Goal: Task Accomplishment & Management: Manage account settings

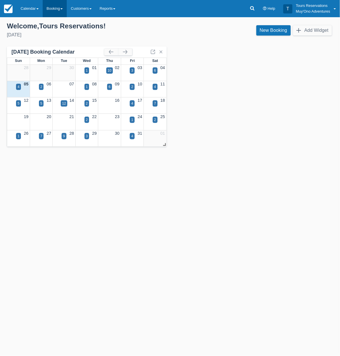
click at [49, 7] on link "Booking" at bounding box center [55, 8] width 24 height 17
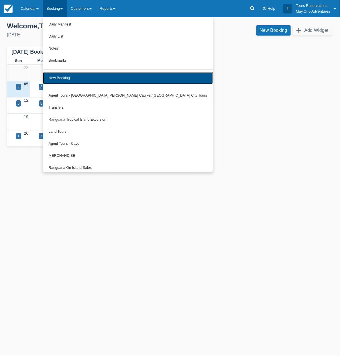
click at [92, 77] on link "New Booking" at bounding box center [128, 78] width 170 height 12
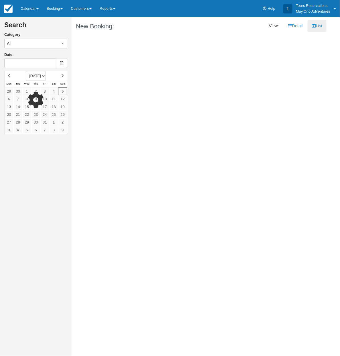
type input "10/06/25"
click at [54, 100] on div at bounding box center [35, 102] width 63 height 63
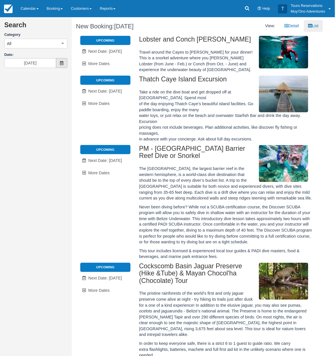
click at [59, 65] on span at bounding box center [61, 63] width 11 height 10
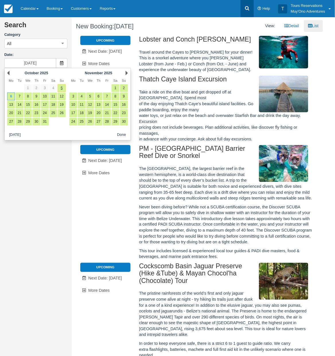
click at [252, 13] on link at bounding box center [246, 8] width 13 height 17
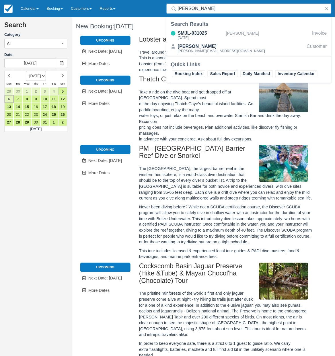
type input "jake mi"
click at [249, 27] on div "Search Results" at bounding box center [249, 24] width 156 height 7
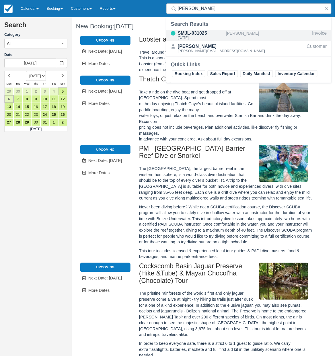
click at [242, 36] on div "[PERSON_NAME]" at bounding box center [268, 35] width 84 height 11
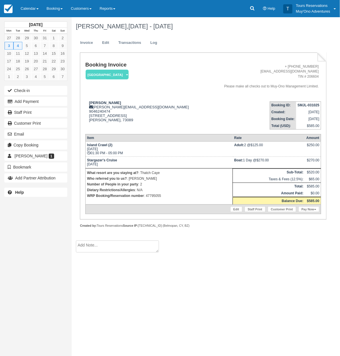
click at [111, 50] on ul "Invoice Edit Transactions Log" at bounding box center [199, 44] width 246 height 17
click at [109, 42] on link "Edit" at bounding box center [105, 42] width 15 height 11
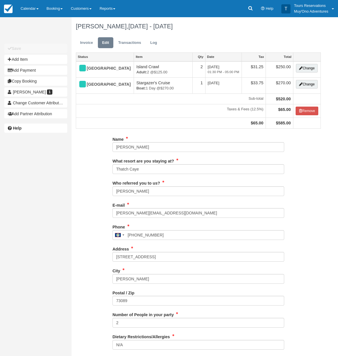
type input "9046240474"
click at [51, 57] on button "Add Item" at bounding box center [35, 59] width 63 height 9
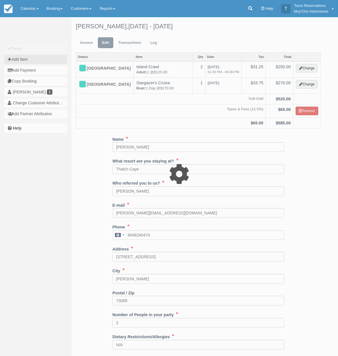
type input "0.00"
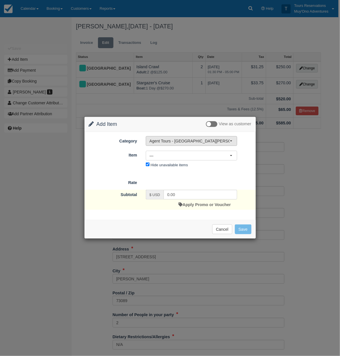
click at [178, 143] on span "Agent Tours - [GEOGRAPHIC_DATA][PERSON_NAME] Caulker/[GEOGRAPHIC_DATA] City Tou…" at bounding box center [190, 141] width 80 height 6
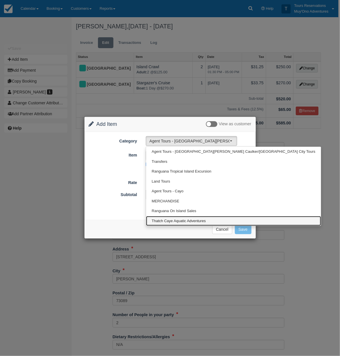
click at [187, 221] on span "Thatch Caye Aquatic Adventures" at bounding box center [179, 220] width 54 height 5
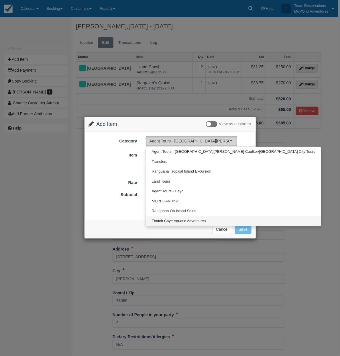
select select "64"
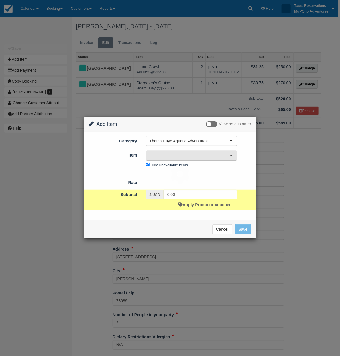
click at [187, 155] on span "—" at bounding box center [190, 156] width 80 height 6
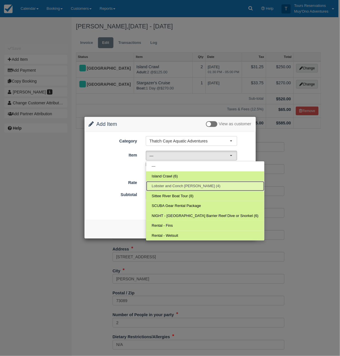
click at [180, 185] on span "Lobster and Conch Hunt (4)" at bounding box center [186, 185] width 69 height 5
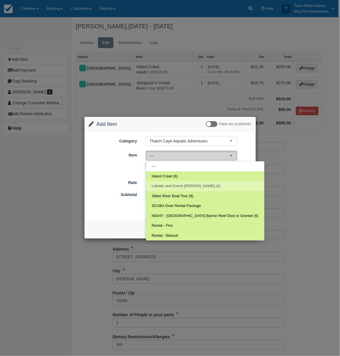
select select "306"
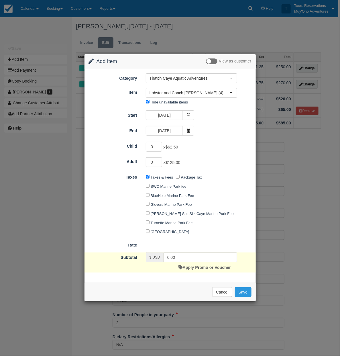
drag, startPoint x: 189, startPoint y: 113, endPoint x: 184, endPoint y: 121, distance: 8.6
click at [189, 113] on icon at bounding box center [189, 115] width 4 height 4
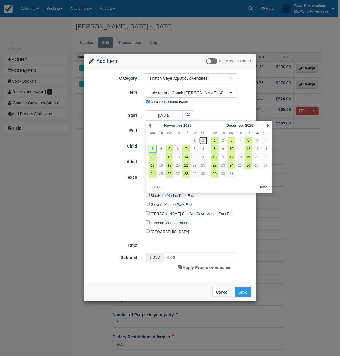
click at [204, 139] on link "2" at bounding box center [203, 141] width 8 height 8
type input "11/02/25"
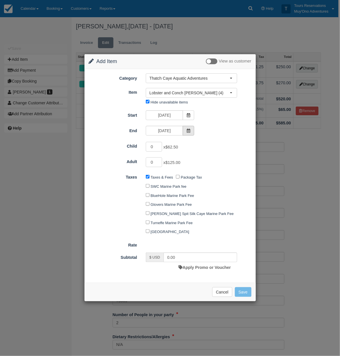
click at [191, 129] on span at bounding box center [188, 131] width 11 height 10
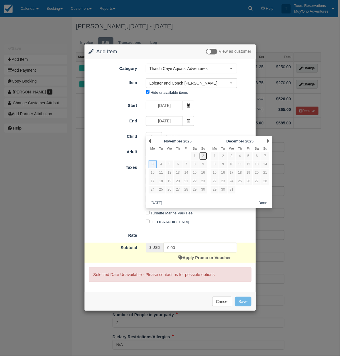
click at [199, 154] on link "2" at bounding box center [203, 156] width 8 height 8
type input "11/02/25"
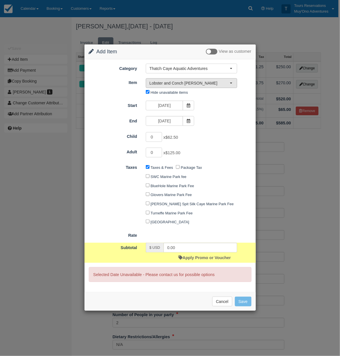
click at [200, 81] on span "Lobster and Conch Hunt" at bounding box center [190, 83] width 80 height 6
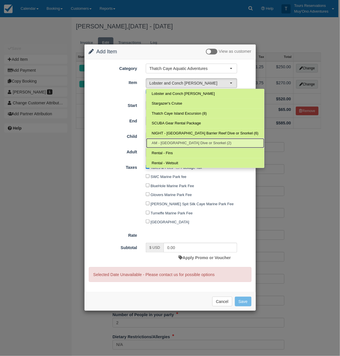
click at [189, 141] on span "AM - Belize Barrier Reef Dive or Snorkel (2)" at bounding box center [192, 142] width 80 height 5
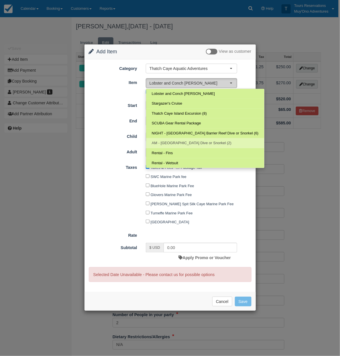
select select "294"
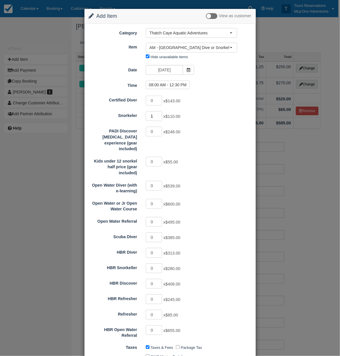
click at [158, 115] on input "1" at bounding box center [154, 116] width 17 height 10
type input "2"
click at [158, 115] on input "2" at bounding box center [154, 116] width 17 height 10
type input "220.00"
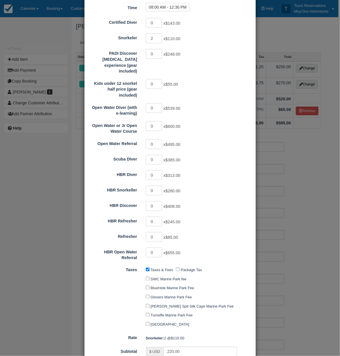
scroll to position [1, 0]
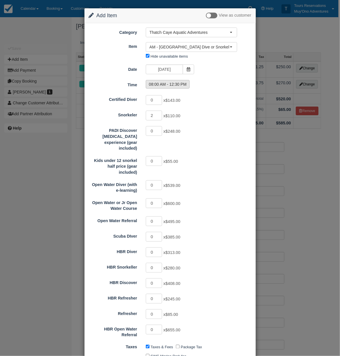
click at [184, 83] on label "08:00 AM - 12:30 PM" at bounding box center [168, 84] width 44 height 9
radio input "true"
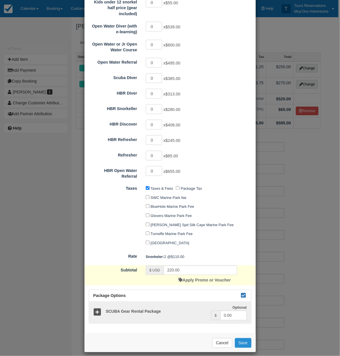
click at [245, 338] on button "Save" at bounding box center [243, 343] width 17 height 10
checkbox input "false"
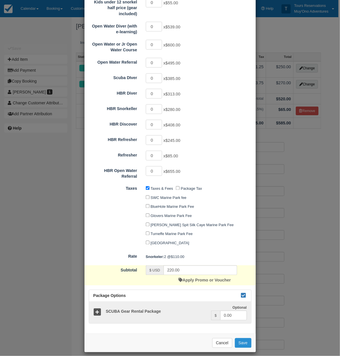
checkbox input "false"
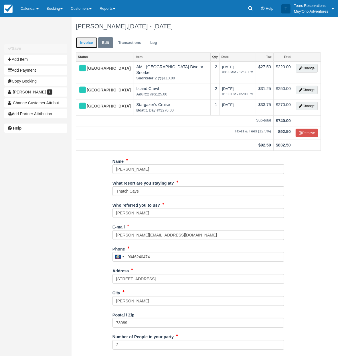
click at [83, 44] on link "Invoice" at bounding box center [86, 42] width 21 height 11
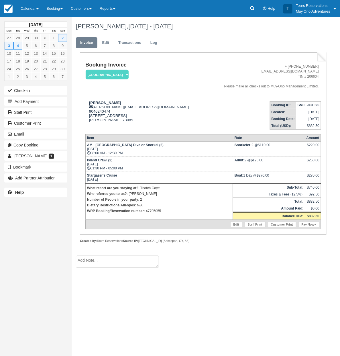
click at [311, 111] on td "[DATE]" at bounding box center [308, 112] width 25 height 7
click at [311, 108] on td "SMJL-031025" at bounding box center [308, 104] width 25 height 7
click at [311, 107] on td "SMJL-031025" at bounding box center [308, 104] width 25 height 7
click at [310, 107] on strong "SMJL-031025" at bounding box center [309, 105] width 22 height 4
click at [310, 106] on strong "SMJL-031025" at bounding box center [309, 105] width 22 height 4
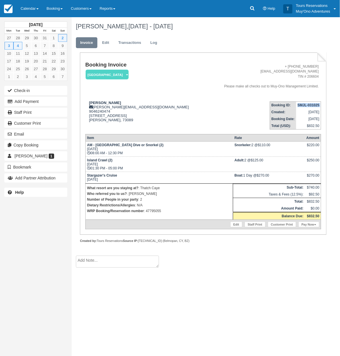
click at [310, 106] on strong "SMJL-031025" at bounding box center [309, 105] width 22 height 4
click at [52, 10] on link "Booking" at bounding box center [55, 8] width 24 height 17
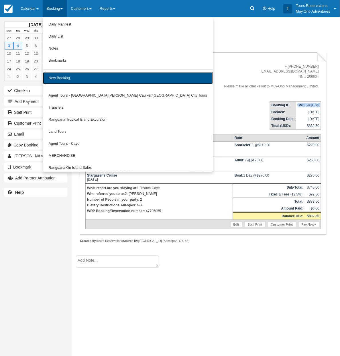
click at [70, 75] on link "New Booking" at bounding box center [128, 78] width 170 height 12
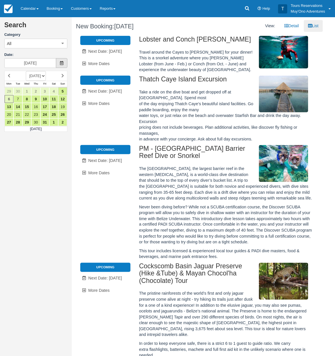
click at [56, 64] on span at bounding box center [61, 63] width 11 height 10
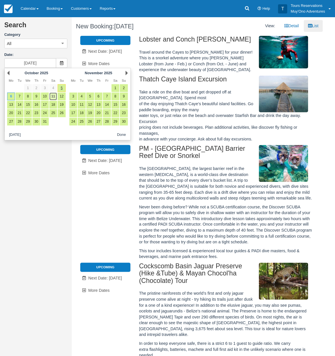
click at [52, 99] on link "11" at bounding box center [53, 97] width 8 height 8
type input "10/11/25"
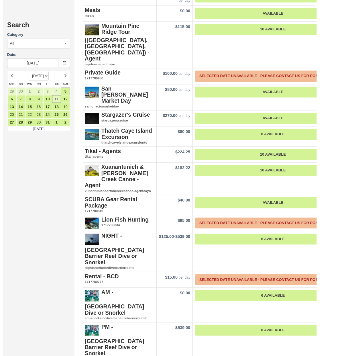
scroll to position [1110, 0]
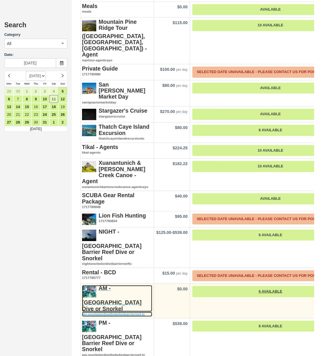
click at [132, 285] on strong "AM - [GEOGRAPHIC_DATA] Dive or Snorkel" at bounding box center [112, 298] width 60 height 27
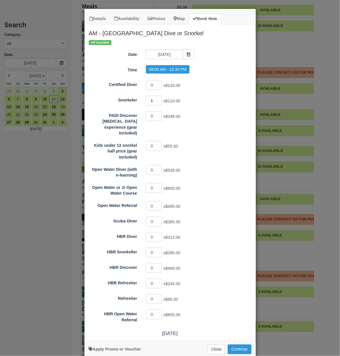
click at [159, 98] on input "1" at bounding box center [154, 101] width 17 height 10
click at [156, 100] on input "2" at bounding box center [154, 101] width 17 height 10
type input "3"
click at [156, 100] on input "3" at bounding box center [154, 101] width 17 height 10
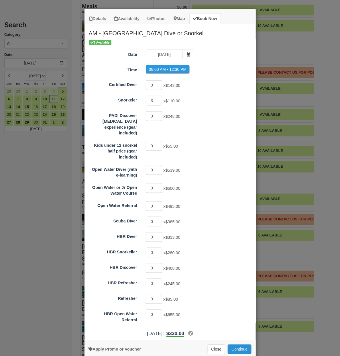
click at [234, 344] on button "Continue" at bounding box center [239, 349] width 23 height 10
